Goal: Transaction & Acquisition: Purchase product/service

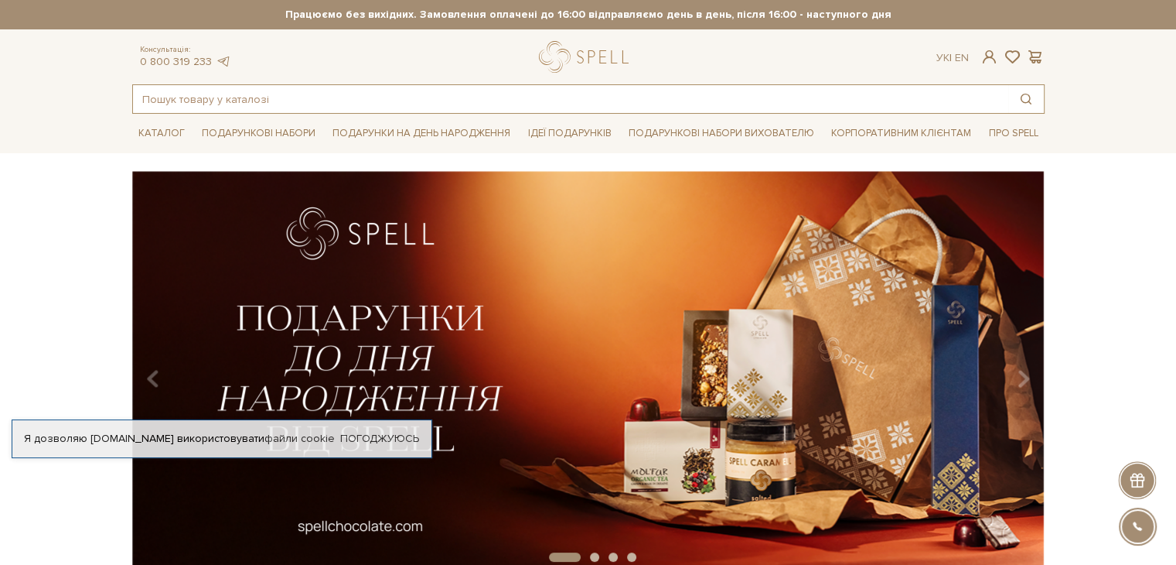
click at [215, 103] on input "text" at bounding box center [570, 99] width 875 height 28
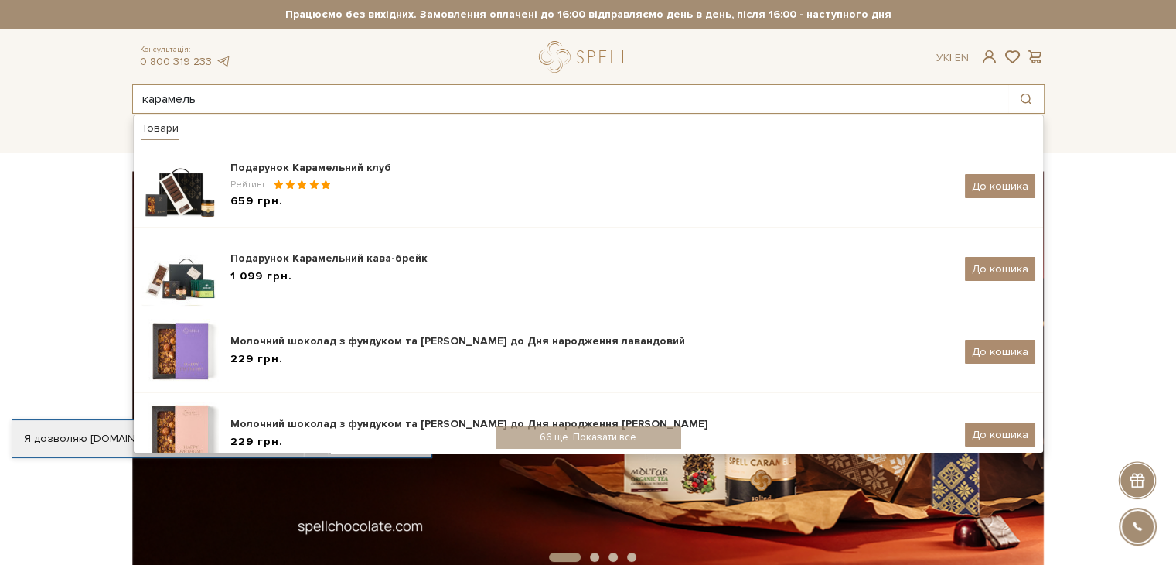
type input "карамель"
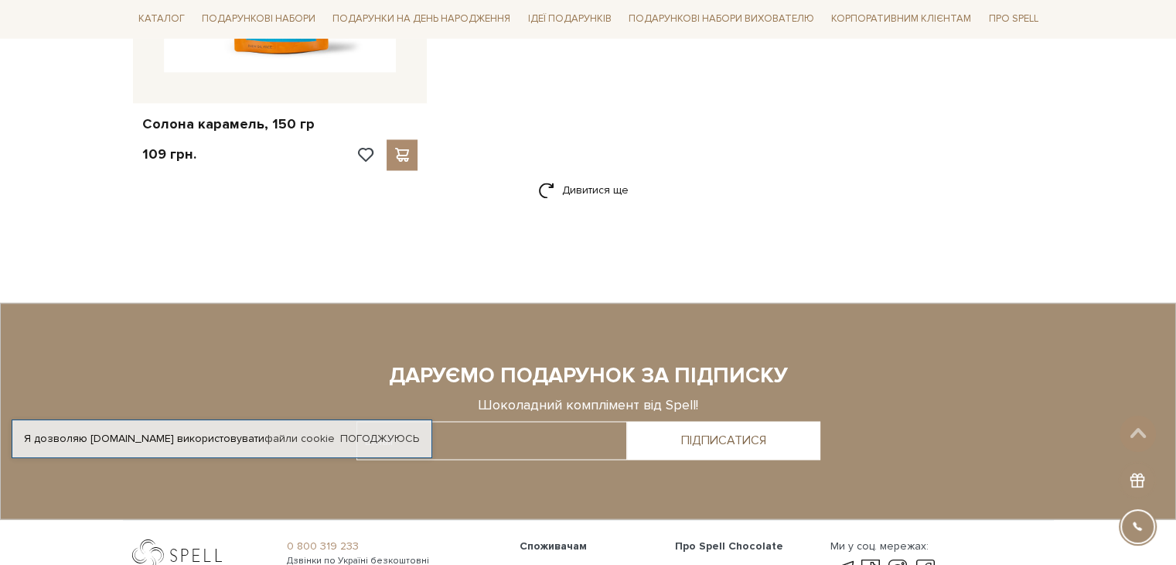
scroll to position [2552, 0]
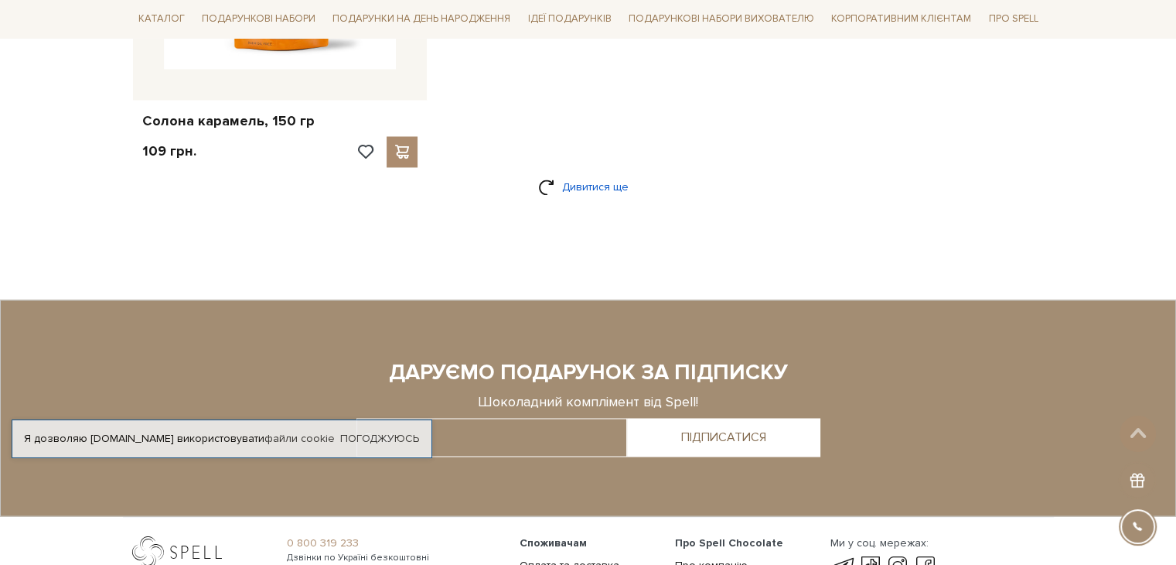
click at [579, 184] on link "Дивитися ще" at bounding box center [588, 186] width 101 height 27
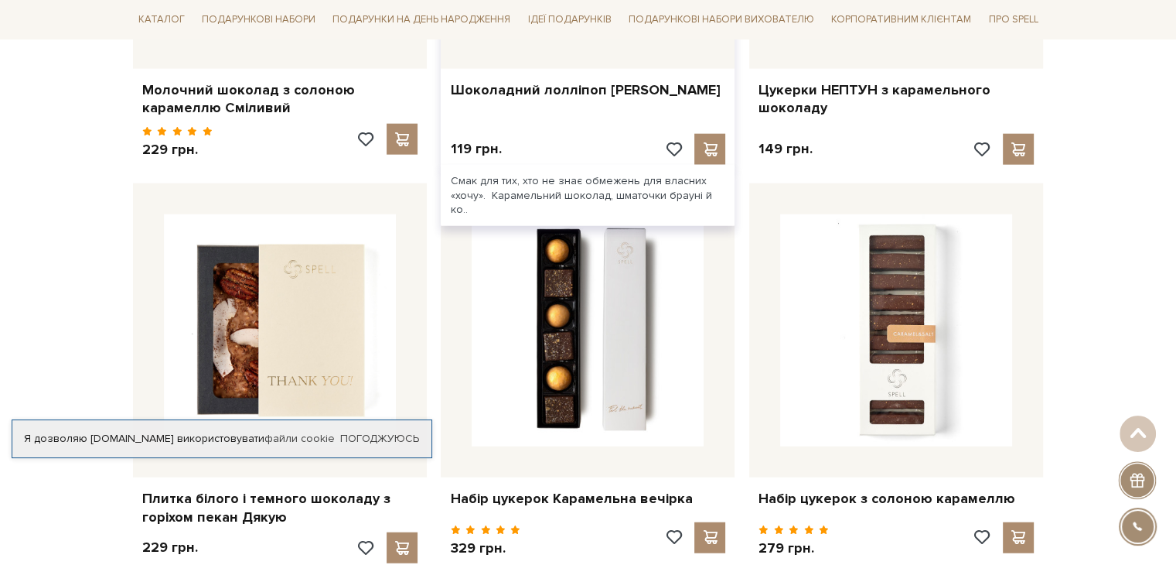
scroll to position [3867, 0]
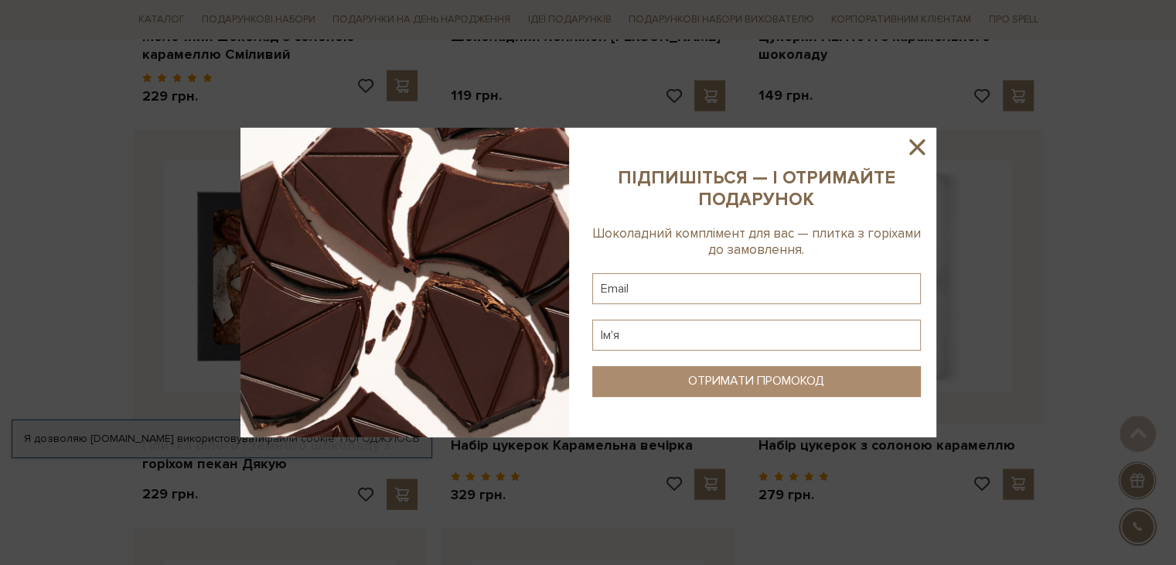
click at [912, 140] on icon at bounding box center [917, 147] width 26 height 26
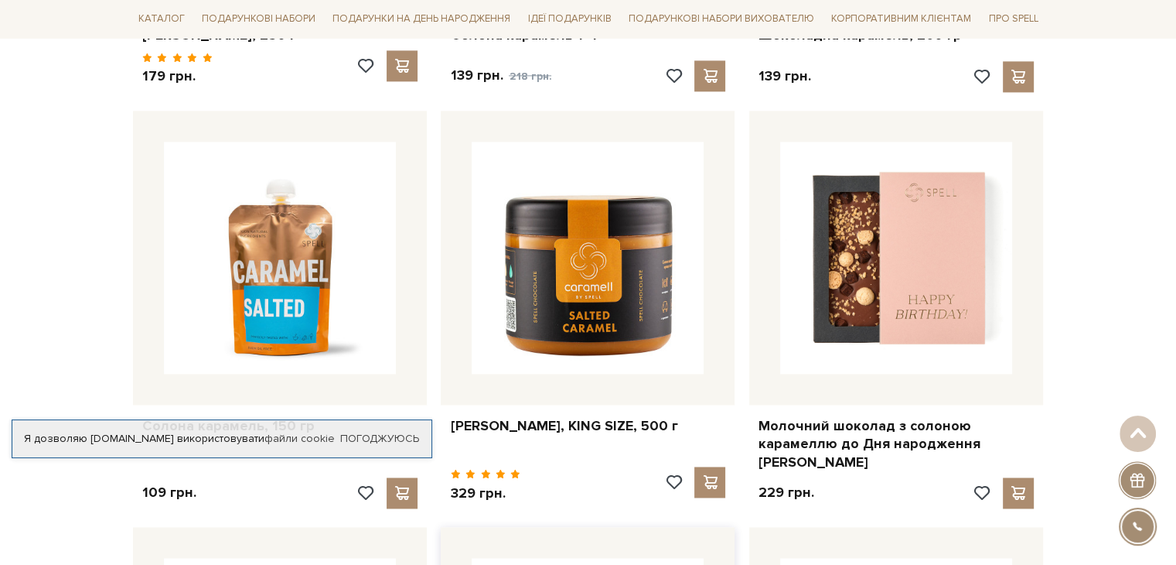
scroll to position [2320, 0]
